Goal: Task Accomplishment & Management: Complete application form

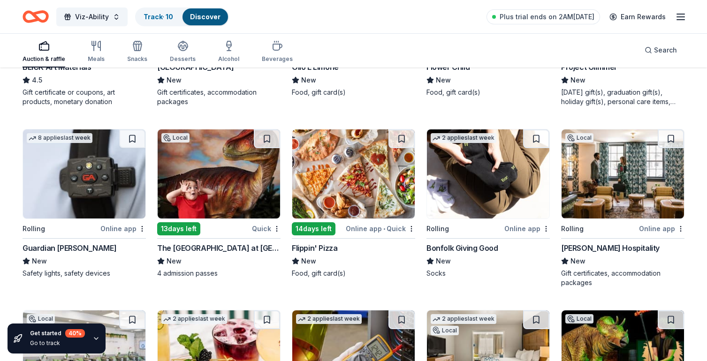
scroll to position [2015, 0]
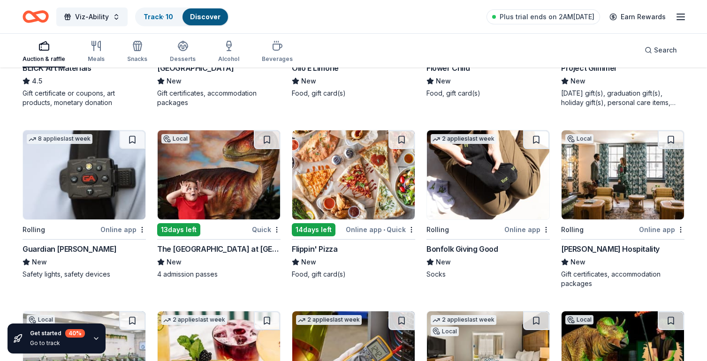
click at [87, 54] on div "Auction & raffle Meals Snacks Desserts Alcohol Beverages" at bounding box center [158, 52] width 270 height 31
click at [95, 53] on div "Meals" at bounding box center [96, 51] width 17 height 23
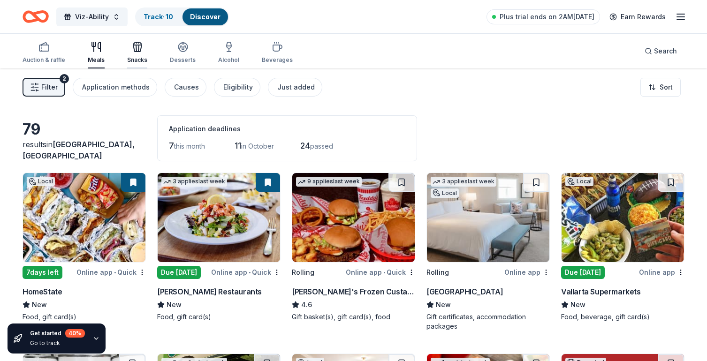
click at [137, 52] on icon "button" at bounding box center [137, 46] width 11 height 11
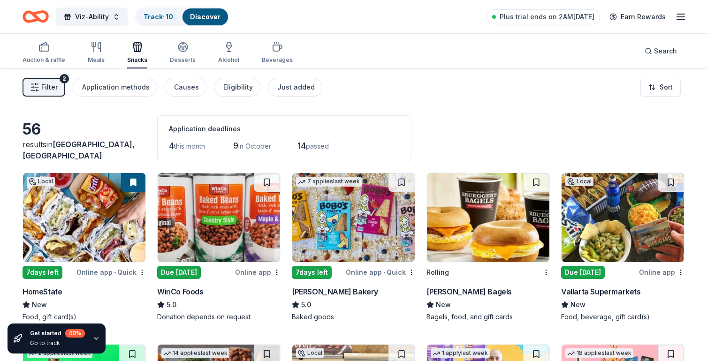
click at [39, 86] on button "Filter 2" at bounding box center [44, 87] width 43 height 19
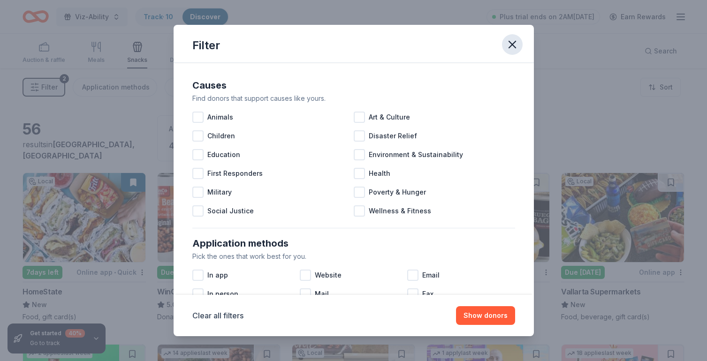
click at [508, 48] on icon "button" at bounding box center [512, 44] width 13 height 13
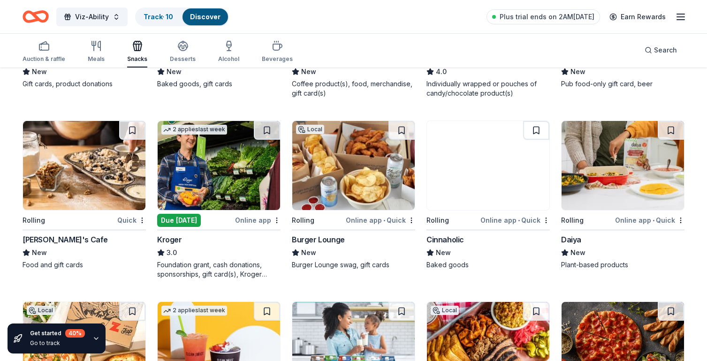
scroll to position [760, 0]
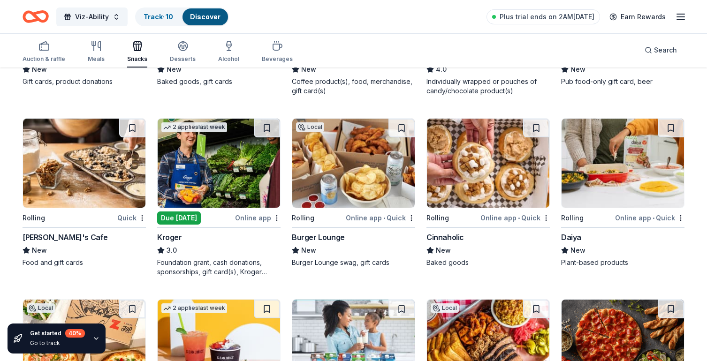
click at [477, 176] on img at bounding box center [488, 163] width 122 height 89
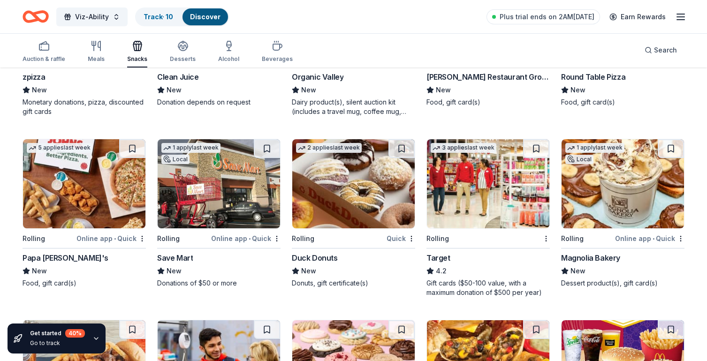
scroll to position [1104, 0]
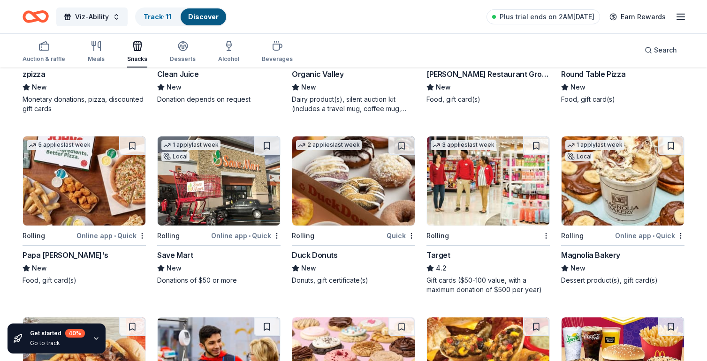
click at [362, 209] on img at bounding box center [353, 180] width 122 height 89
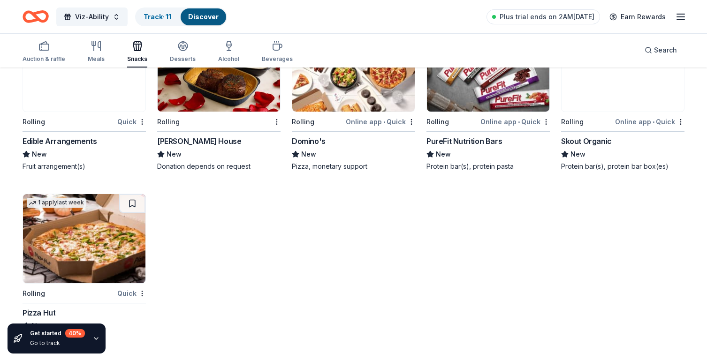
scroll to position [1932, 0]
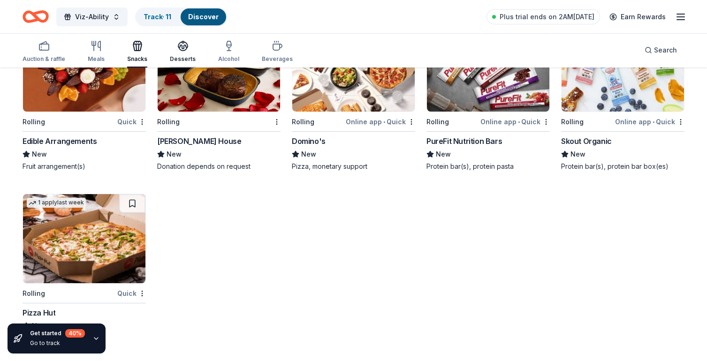
click at [179, 54] on div "Desserts" at bounding box center [183, 51] width 26 height 23
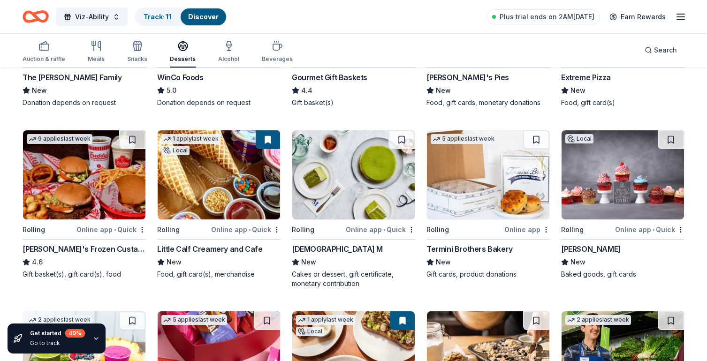
scroll to position [212, 0]
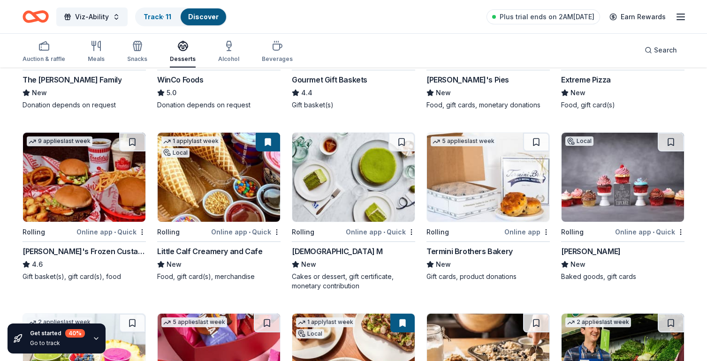
click at [594, 175] on img at bounding box center [622, 177] width 122 height 89
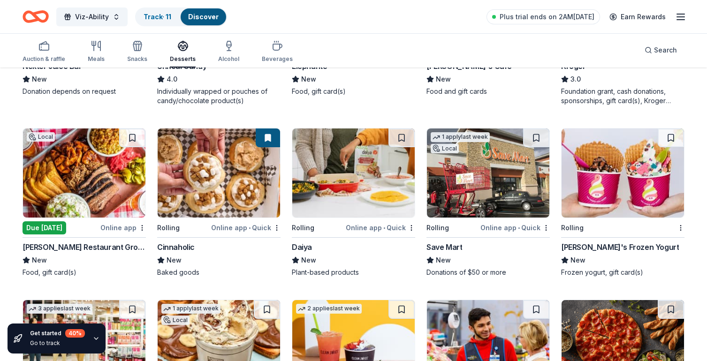
scroll to position [0, 0]
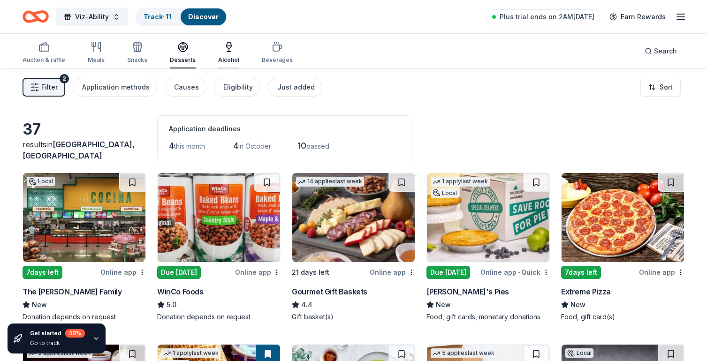
click at [229, 53] on div "Alcohol" at bounding box center [228, 52] width 21 height 23
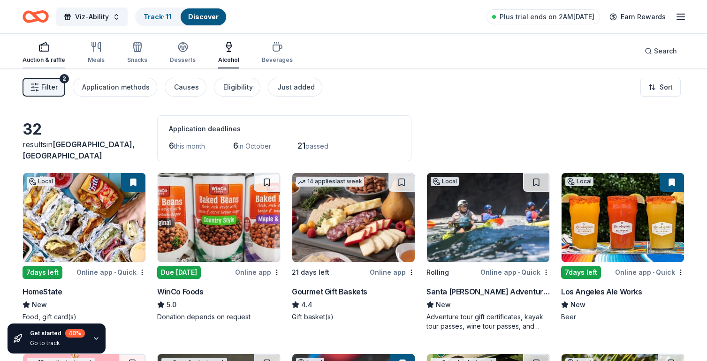
click at [35, 49] on div "button" at bounding box center [44, 46] width 43 height 11
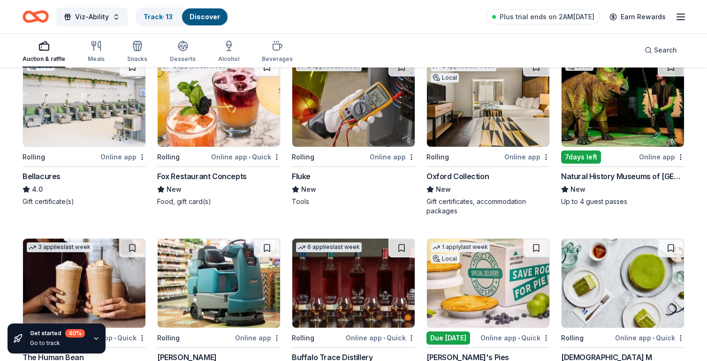
scroll to position [2370, 0]
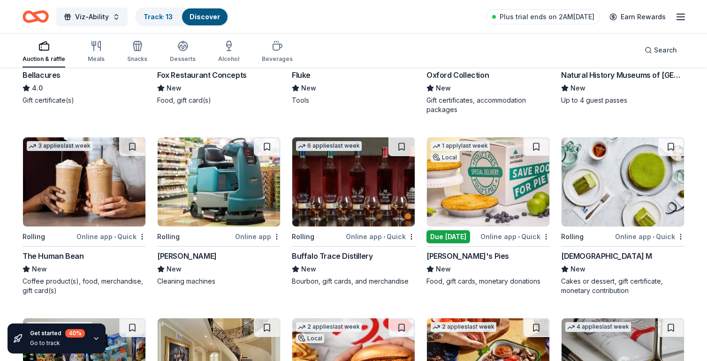
click at [615, 206] on img at bounding box center [622, 181] width 122 height 89
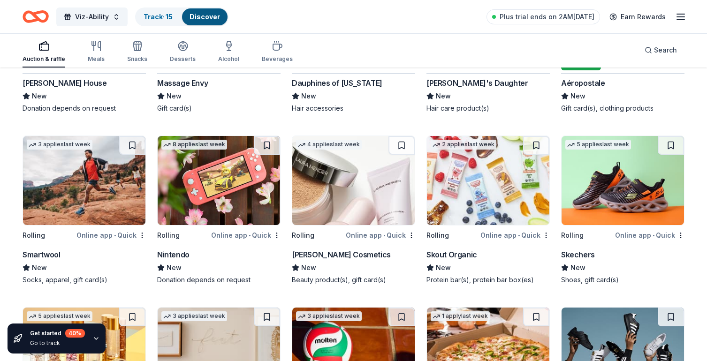
scroll to position [7892, 0]
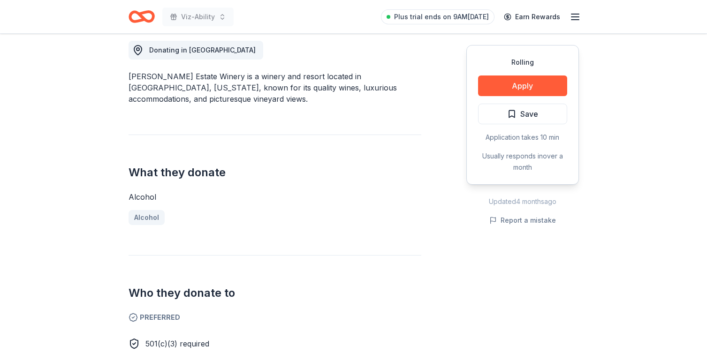
scroll to position [265, 0]
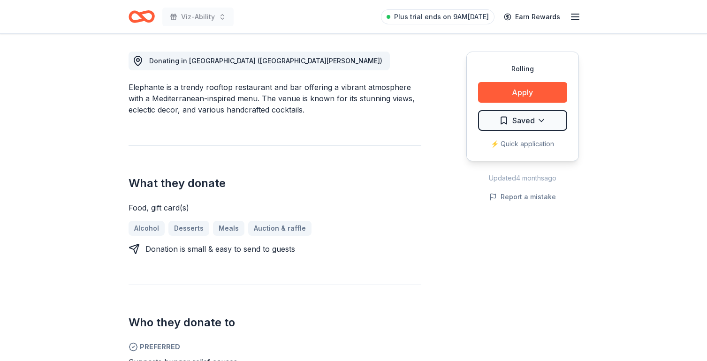
scroll to position [272, 0]
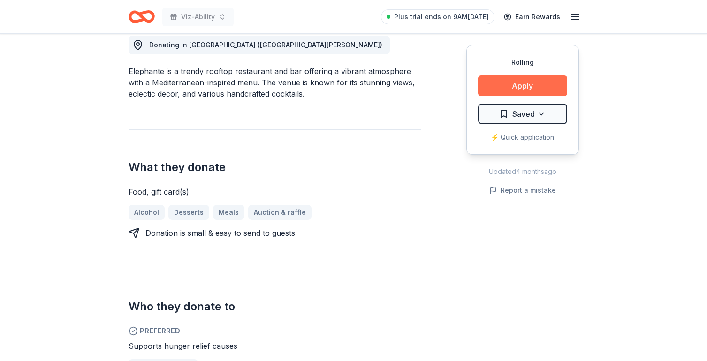
click at [515, 84] on button "Apply" at bounding box center [522, 85] width 89 height 21
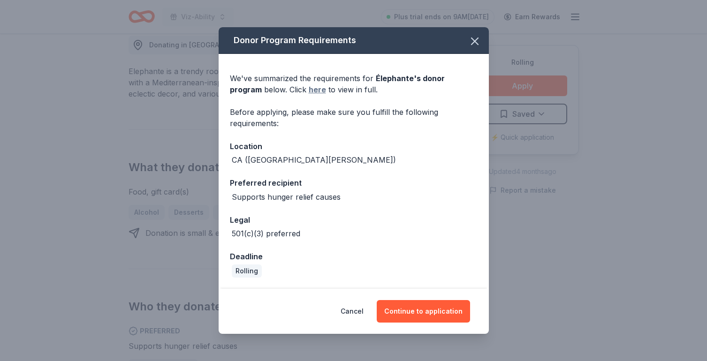
click at [309, 91] on link "here" at bounding box center [317, 89] width 17 height 11
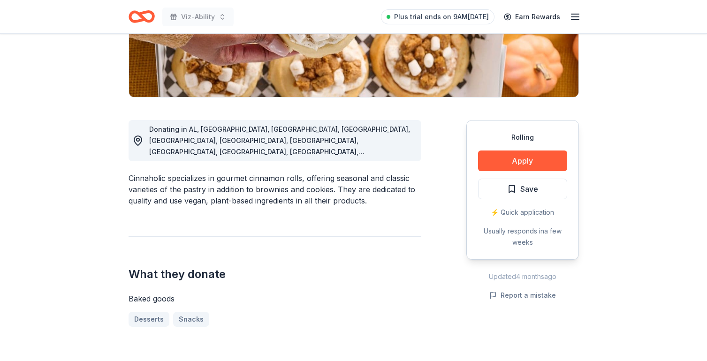
scroll to position [192, 0]
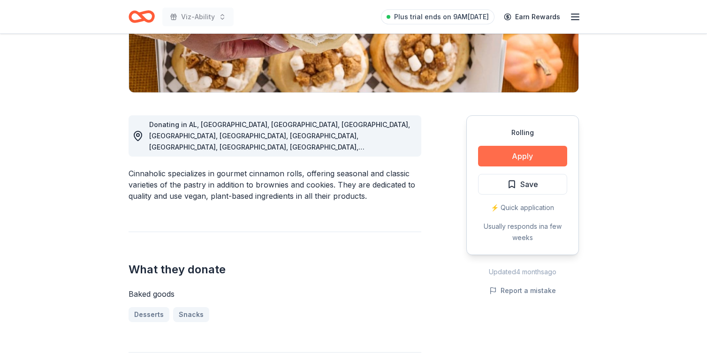
click at [499, 155] on button "Apply" at bounding box center [522, 156] width 89 height 21
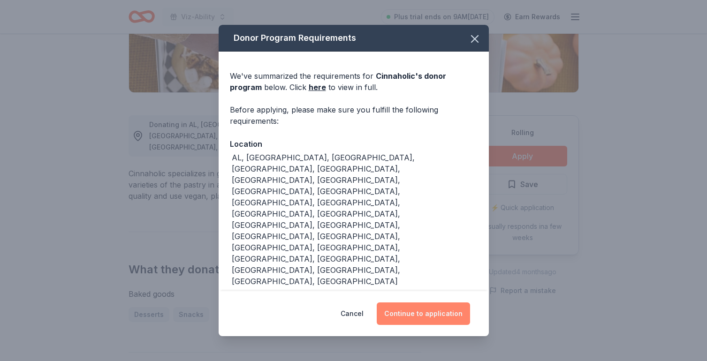
click at [432, 302] on button "Continue to application" at bounding box center [423, 313] width 93 height 23
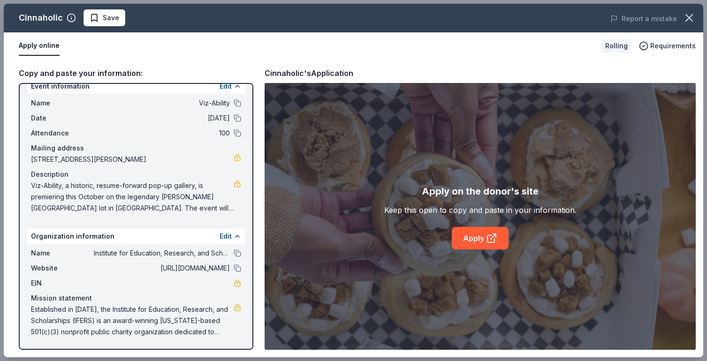
scroll to position [0, 0]
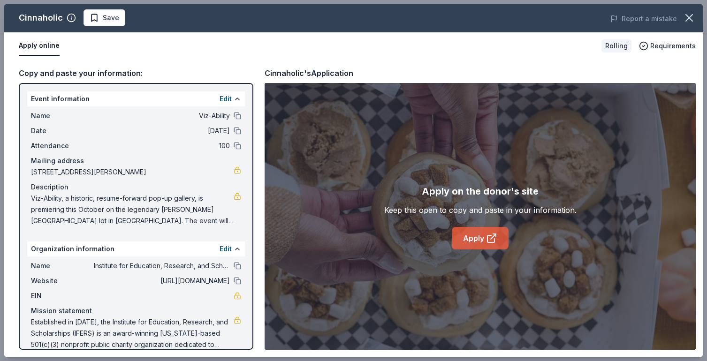
click at [483, 238] on link "Apply" at bounding box center [480, 238] width 57 height 23
click at [95, 20] on span "Save" at bounding box center [105, 17] width 30 height 11
click at [688, 15] on icon "button" at bounding box center [688, 17] width 13 height 13
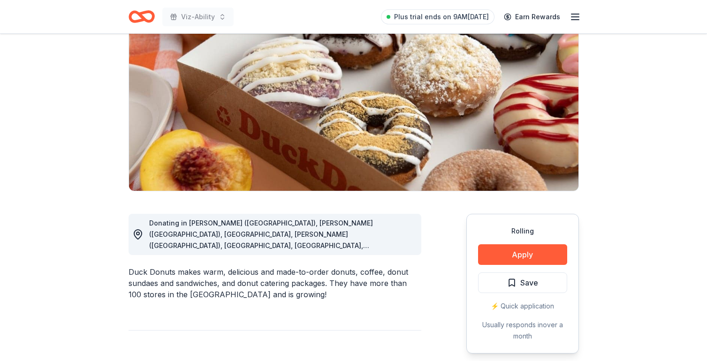
scroll to position [93, 0]
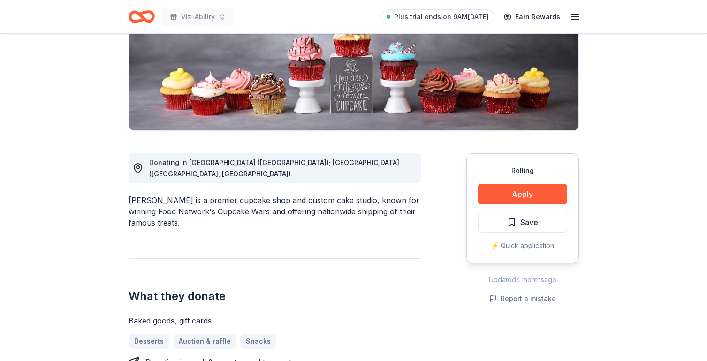
scroll to position [181, 0]
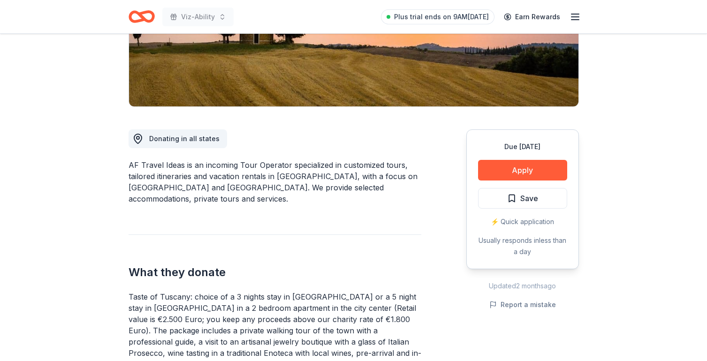
scroll to position [180, 0]
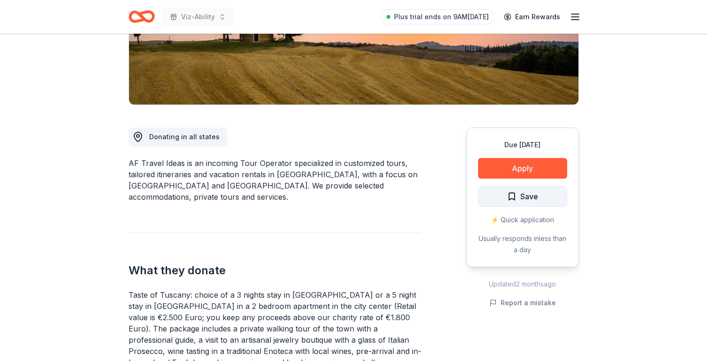
click at [507, 198] on span "Save" at bounding box center [522, 196] width 31 height 12
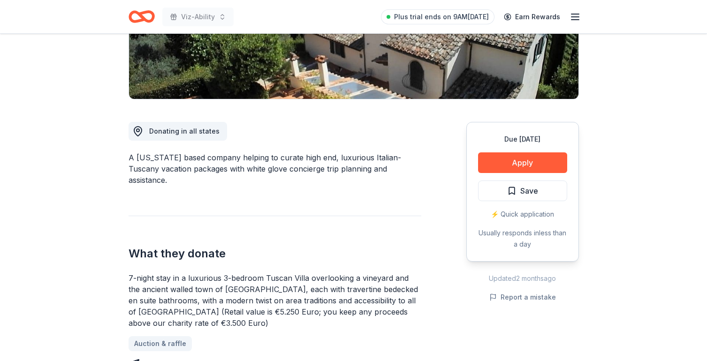
scroll to position [187, 0]
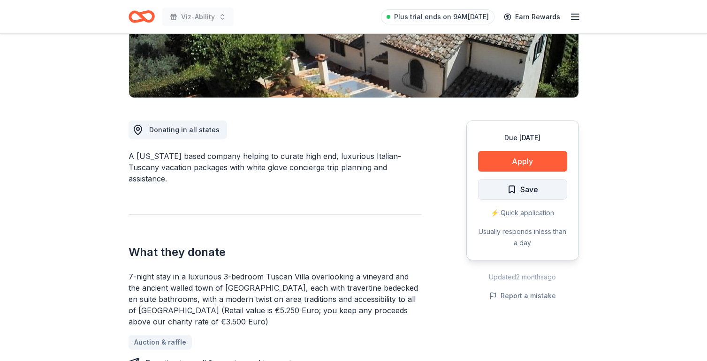
click at [513, 194] on span "Save" at bounding box center [522, 189] width 31 height 12
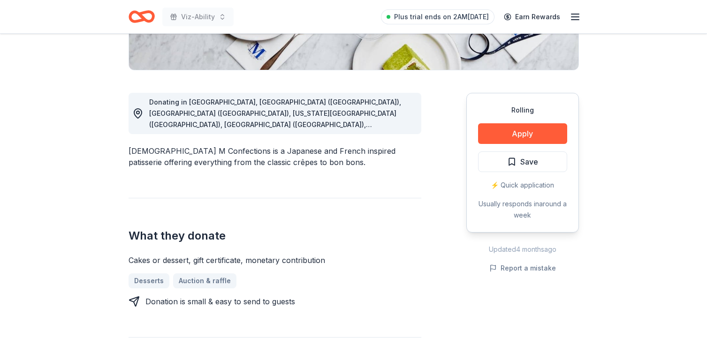
scroll to position [183, 0]
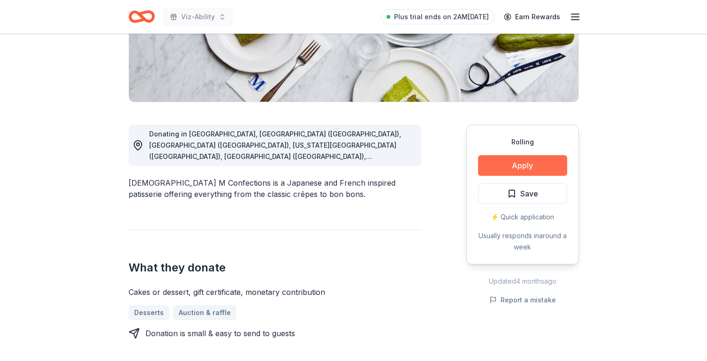
click at [515, 166] on button "Apply" at bounding box center [522, 165] width 89 height 21
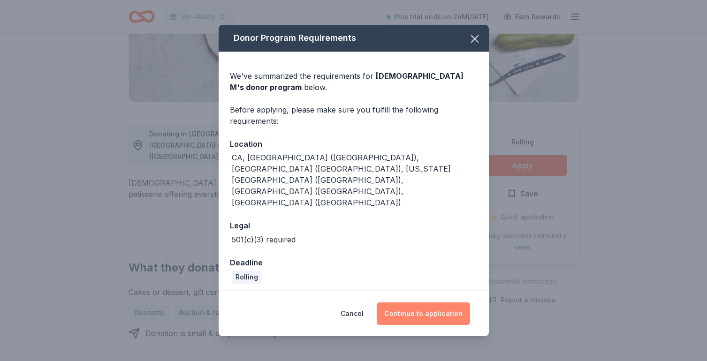
click at [418, 302] on button "Continue to application" at bounding box center [423, 313] width 93 height 23
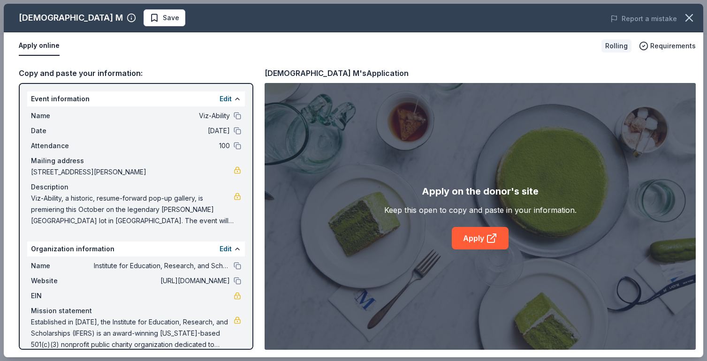
scroll to position [13, 0]
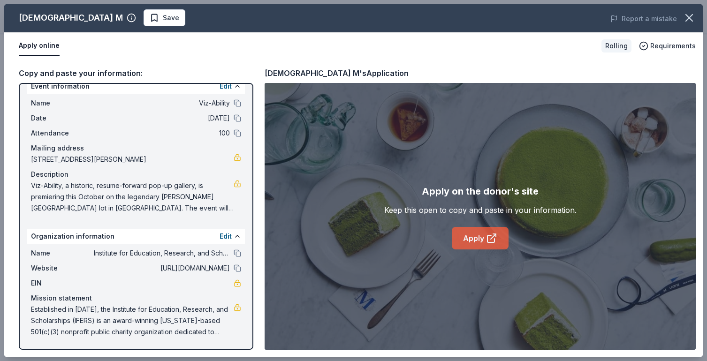
click at [474, 239] on link "Apply" at bounding box center [480, 238] width 57 height 23
click at [150, 17] on span "Save" at bounding box center [165, 17] width 30 height 11
click at [687, 13] on icon "button" at bounding box center [688, 17] width 13 height 13
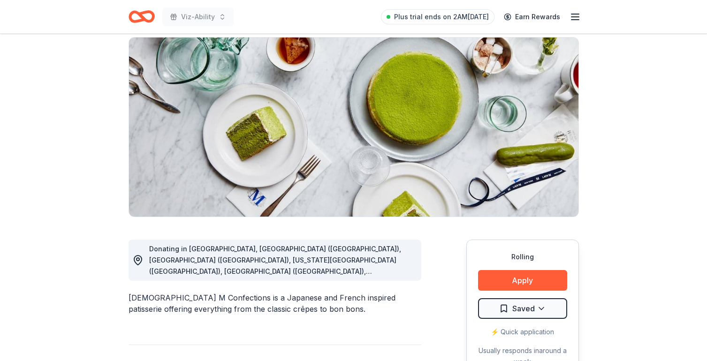
scroll to position [0, 0]
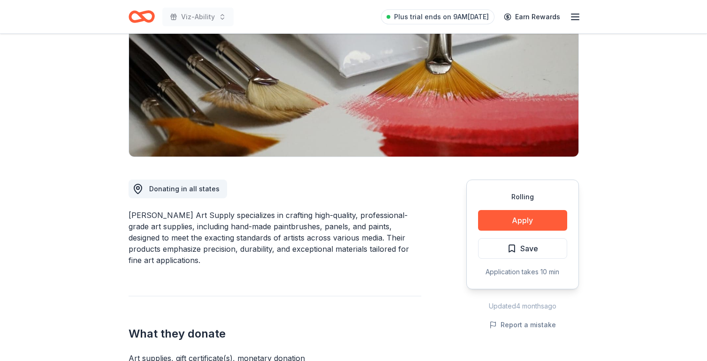
scroll to position [120, 0]
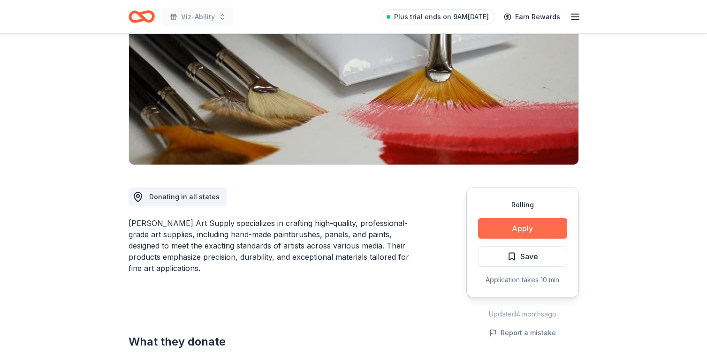
click at [508, 225] on button "Apply" at bounding box center [522, 228] width 89 height 21
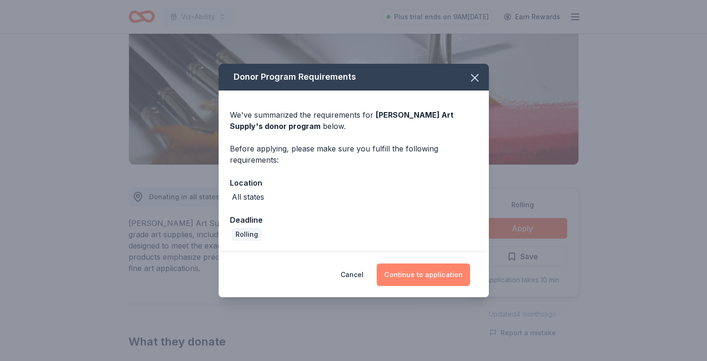
click at [418, 278] on button "Continue to application" at bounding box center [423, 275] width 93 height 23
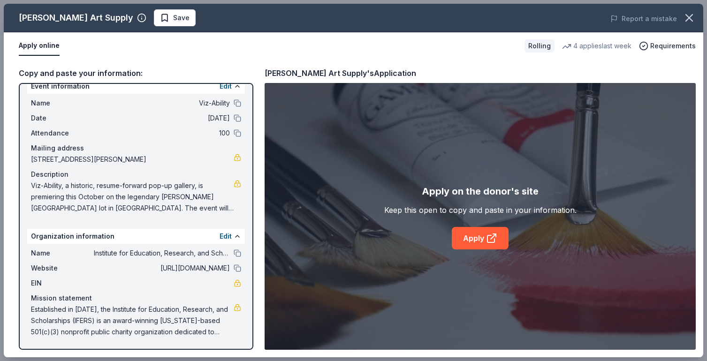
scroll to position [0, 0]
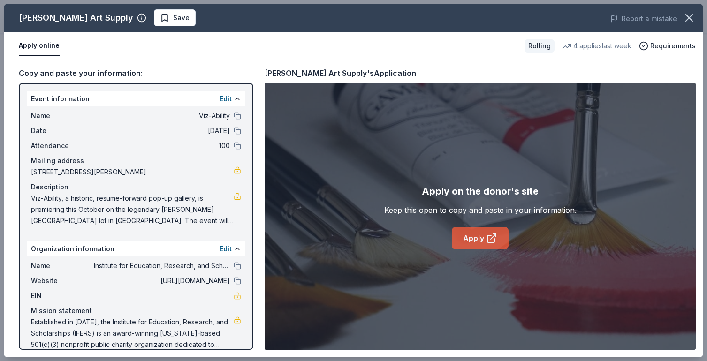
click at [487, 235] on icon at bounding box center [490, 238] width 7 height 7
click at [173, 23] on span "Save" at bounding box center [181, 17] width 16 height 11
click at [599, 44] on div "4 applies last week" at bounding box center [596, 45] width 69 height 11
click at [687, 26] on button "button" at bounding box center [689, 18] width 21 height 21
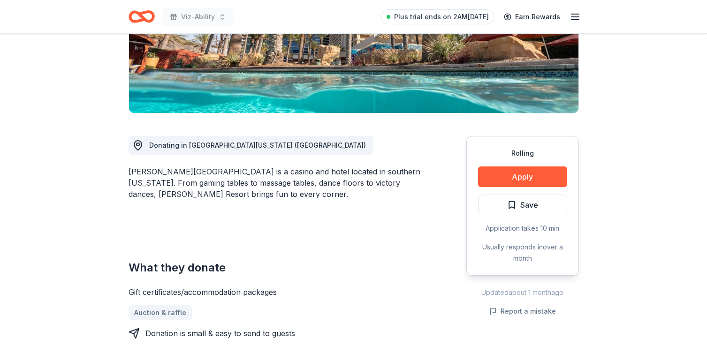
scroll to position [186, 0]
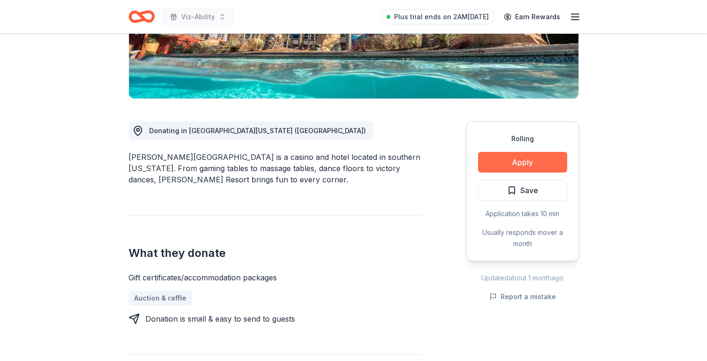
click at [513, 158] on button "Apply" at bounding box center [522, 162] width 89 height 21
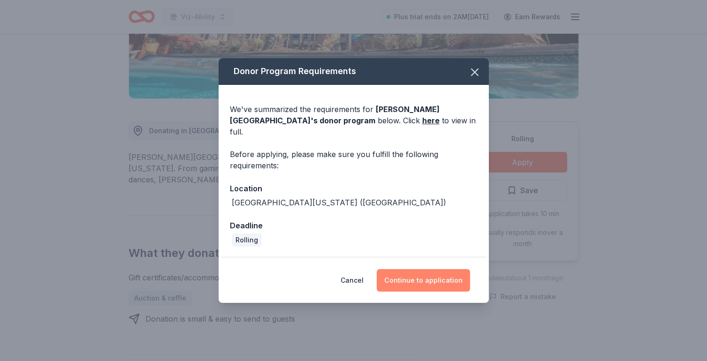
click at [406, 273] on button "Continue to application" at bounding box center [423, 280] width 93 height 23
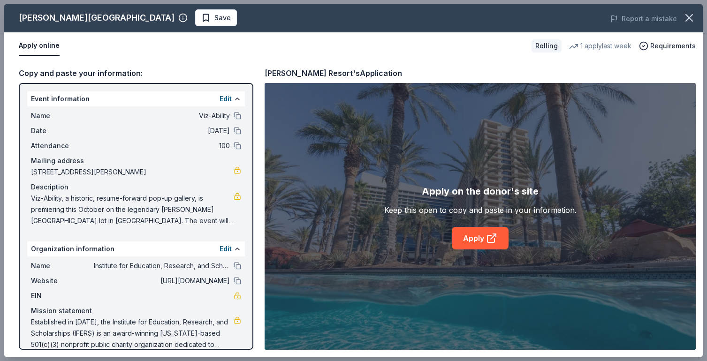
scroll to position [13, 0]
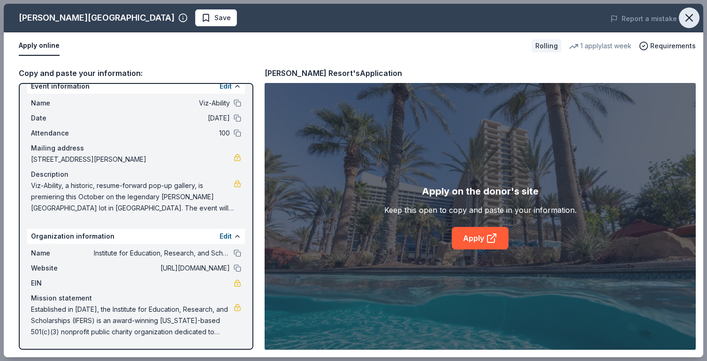
click at [693, 14] on icon "button" at bounding box center [688, 17] width 13 height 13
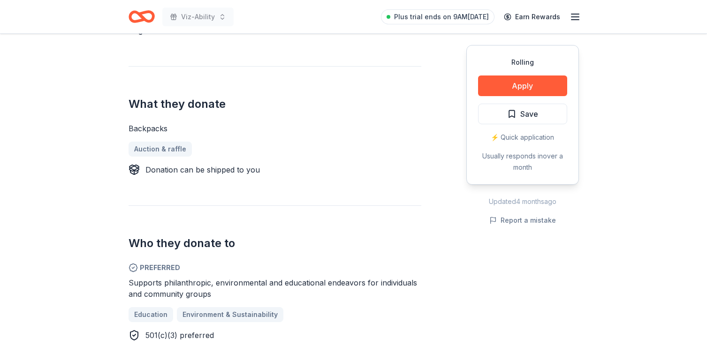
scroll to position [327, 0]
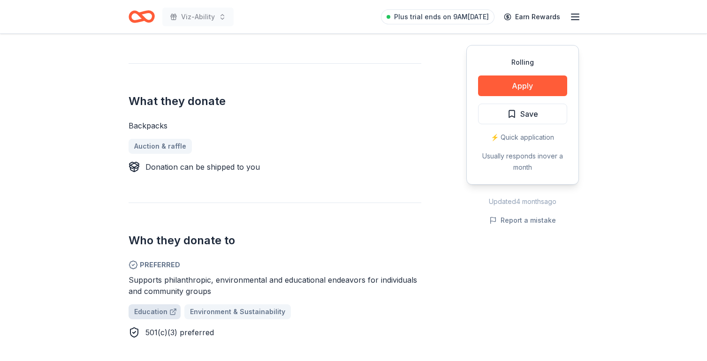
click at [143, 311] on span "Education" at bounding box center [150, 311] width 33 height 11
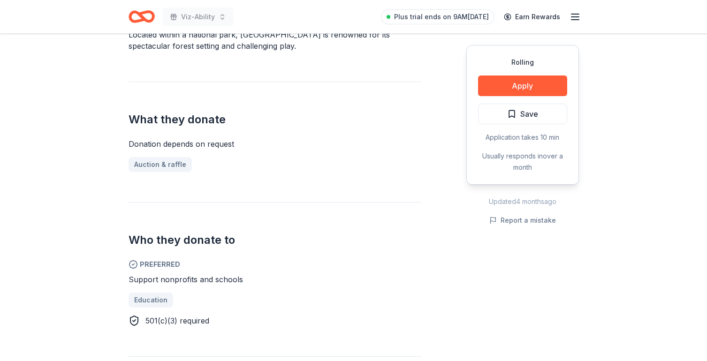
scroll to position [311, 0]
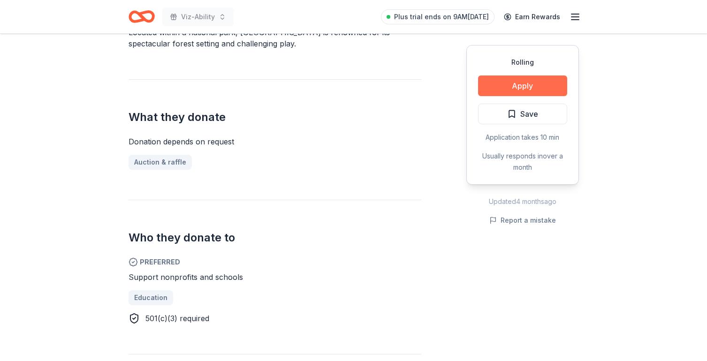
click at [535, 87] on button "Apply" at bounding box center [522, 85] width 89 height 21
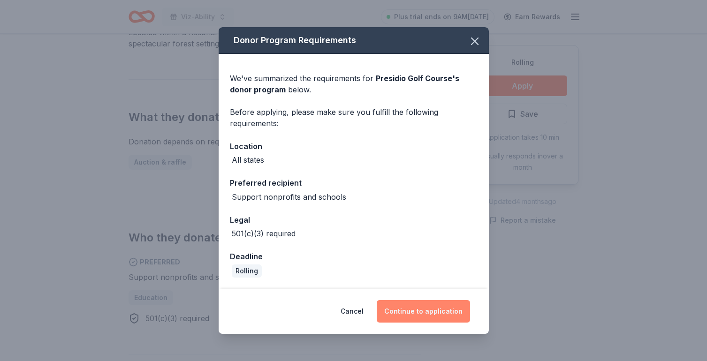
click at [434, 312] on button "Continue to application" at bounding box center [423, 311] width 93 height 23
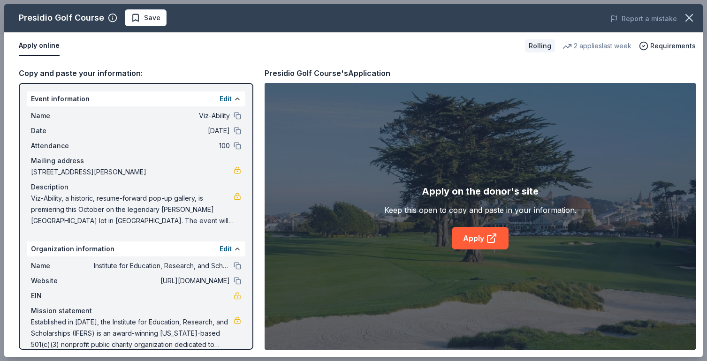
scroll to position [13, 0]
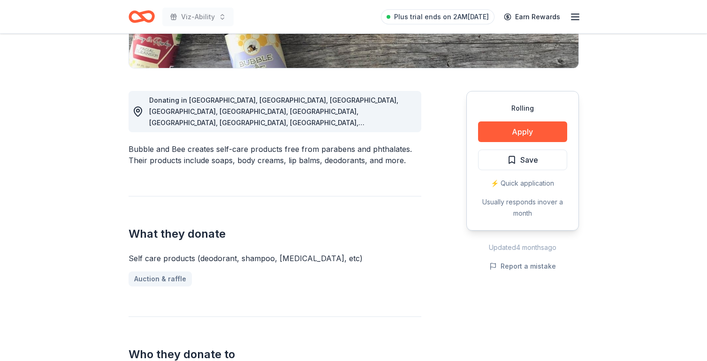
scroll to position [236, 0]
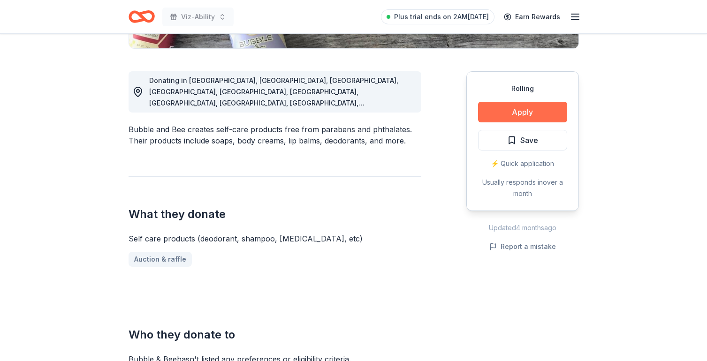
click at [531, 113] on button "Apply" at bounding box center [522, 112] width 89 height 21
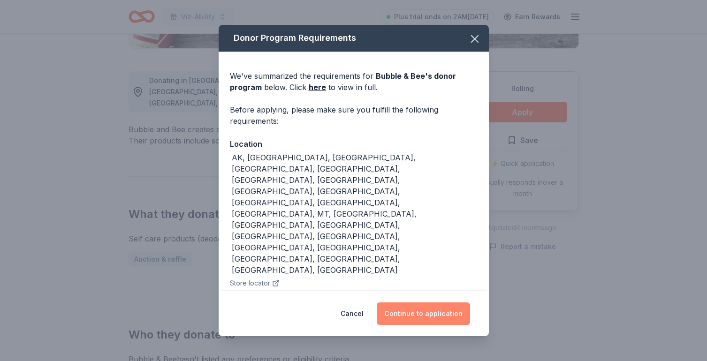
click at [414, 302] on button "Continue to application" at bounding box center [423, 313] width 93 height 23
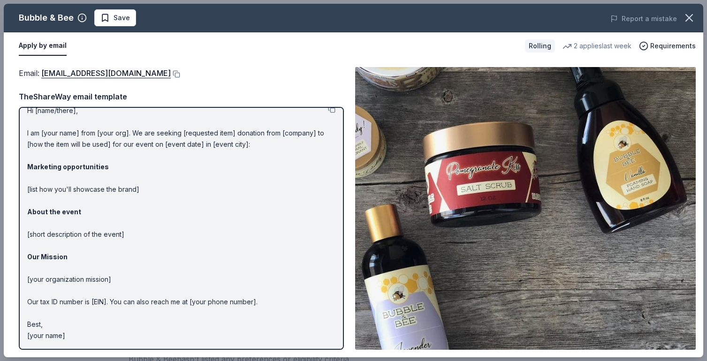
scroll to position [0, 0]
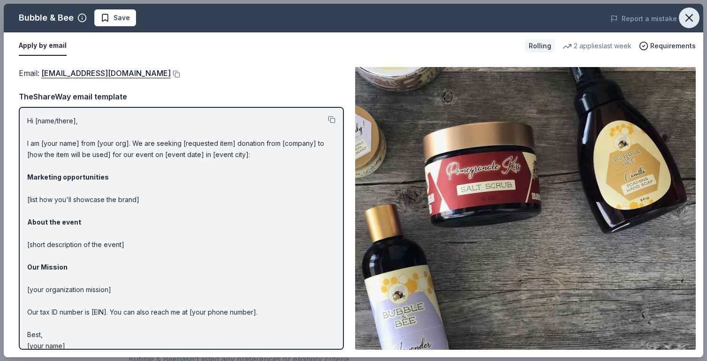
click at [690, 14] on icon "button" at bounding box center [688, 17] width 13 height 13
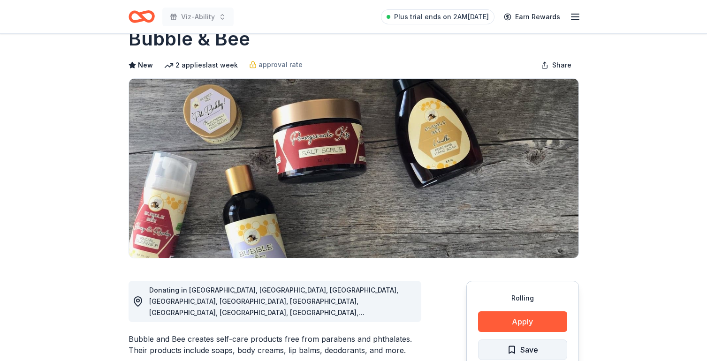
scroll to position [23, 0]
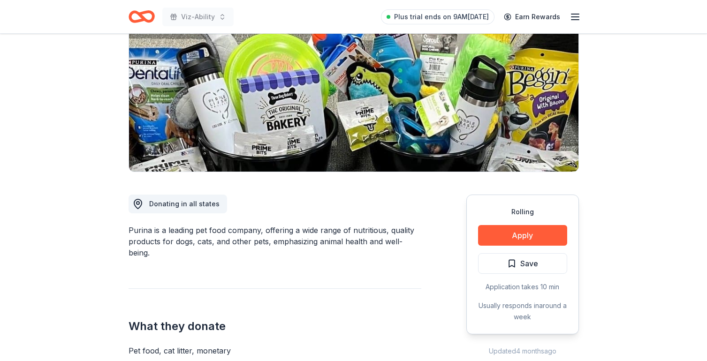
scroll to position [118, 0]
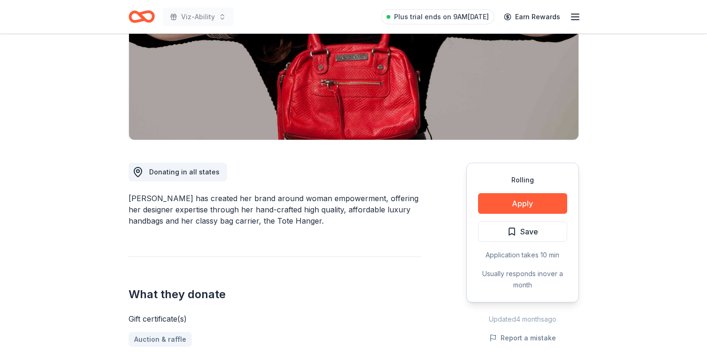
scroll to position [140, 0]
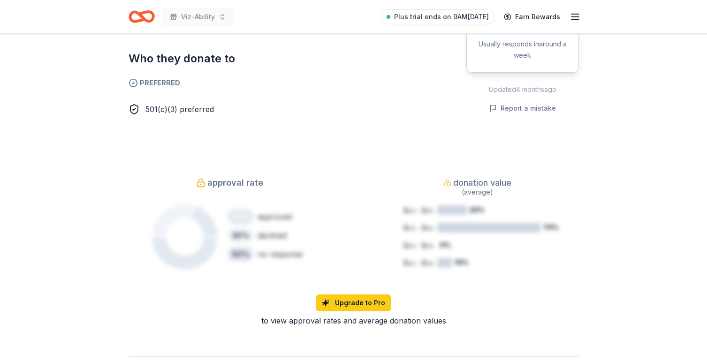
scroll to position [556, 0]
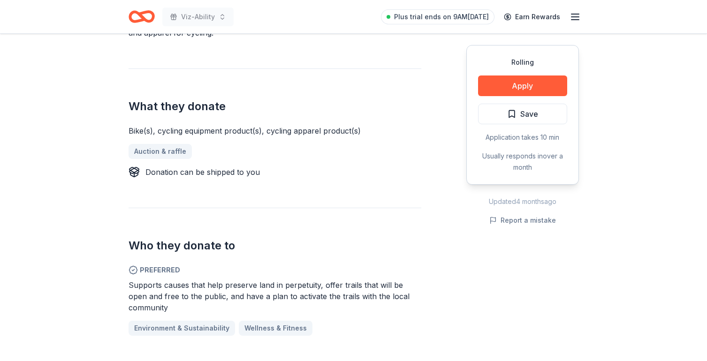
scroll to position [329, 0]
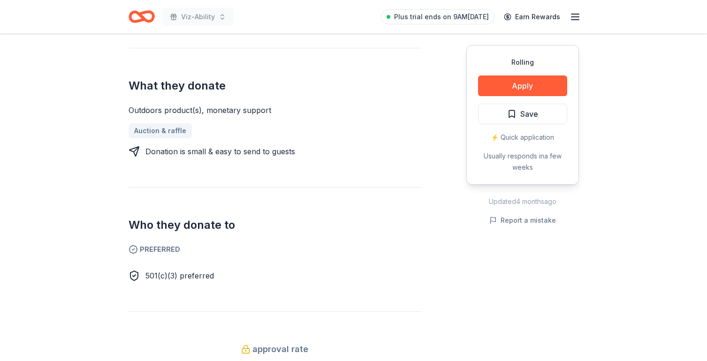
scroll to position [355, 0]
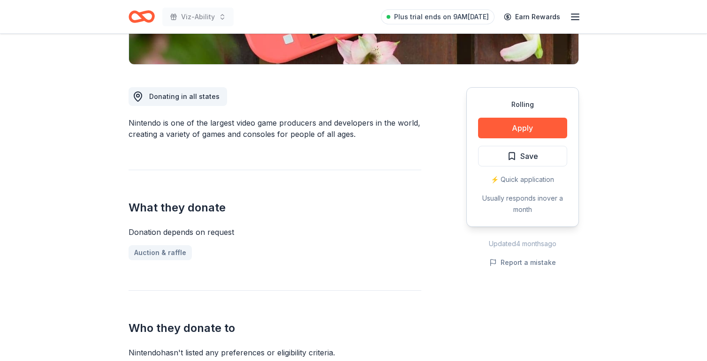
scroll to position [215, 0]
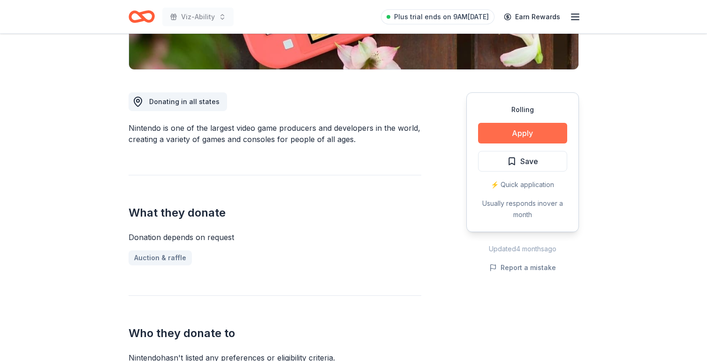
click at [507, 135] on button "Apply" at bounding box center [522, 133] width 89 height 21
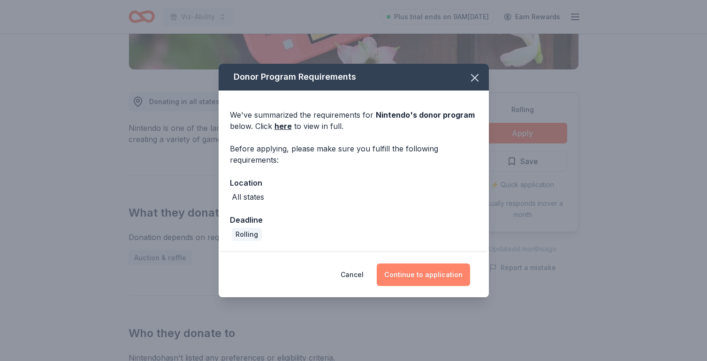
click at [419, 270] on button "Continue to application" at bounding box center [423, 275] width 93 height 23
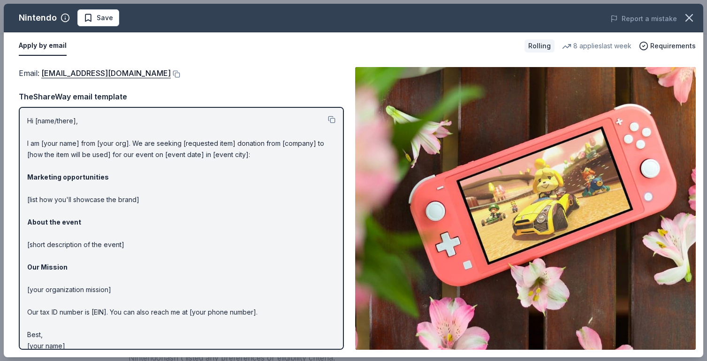
scroll to position [10, 0]
